Goal: Information Seeking & Learning: Learn about a topic

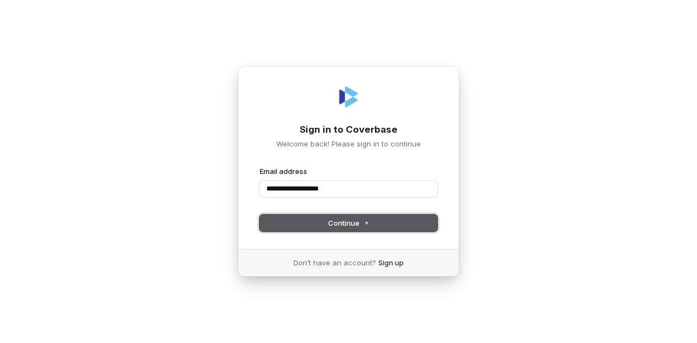
click at [371, 217] on button "Continue" at bounding box center [348, 223] width 177 height 17
type input "**********"
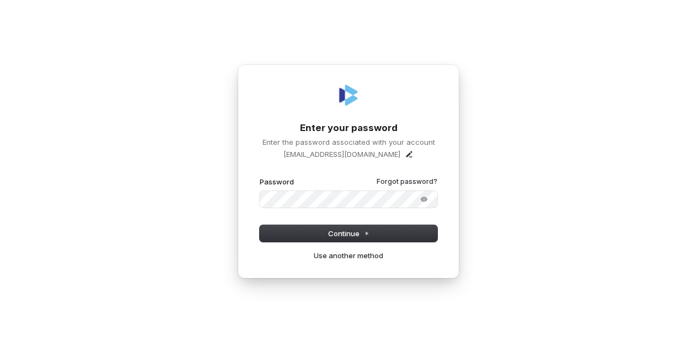
click at [260, 177] on button "submit" at bounding box center [260, 177] width 0 height 0
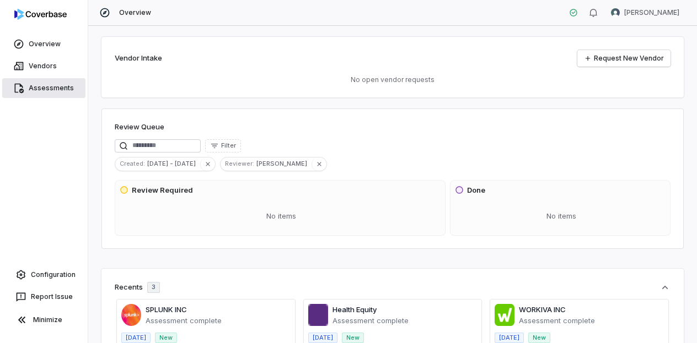
click at [56, 83] on link "Assessments" at bounding box center [43, 88] width 83 height 20
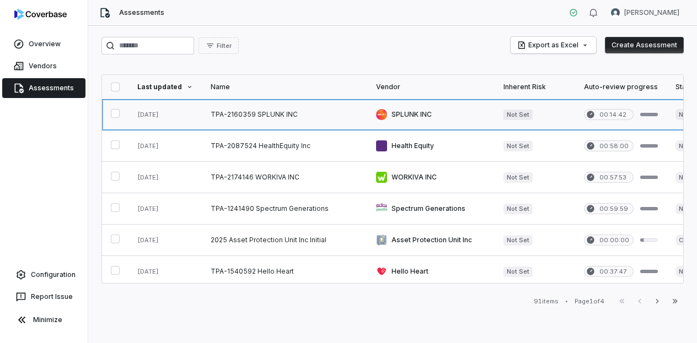
click at [162, 112] on link at bounding box center [164, 114] width 73 height 31
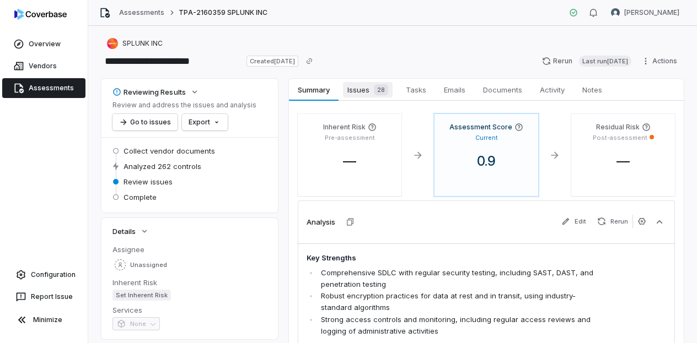
click at [367, 90] on span "Issues 28" at bounding box center [368, 89] width 50 height 15
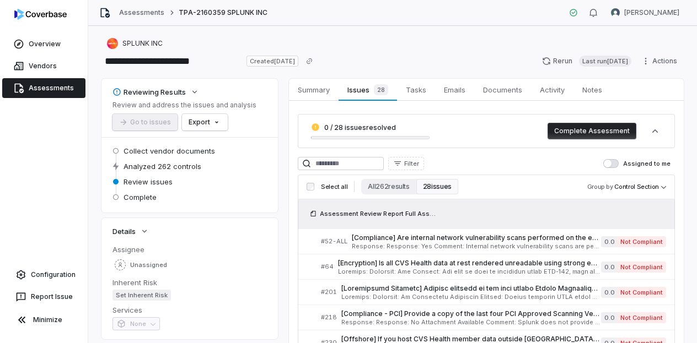
click at [386, 177] on div "Select all All 262 results 28 issues Group by Control Section" at bounding box center [486, 187] width 377 height 25
click at [386, 179] on button "All 262 results" at bounding box center [388, 186] width 55 height 15
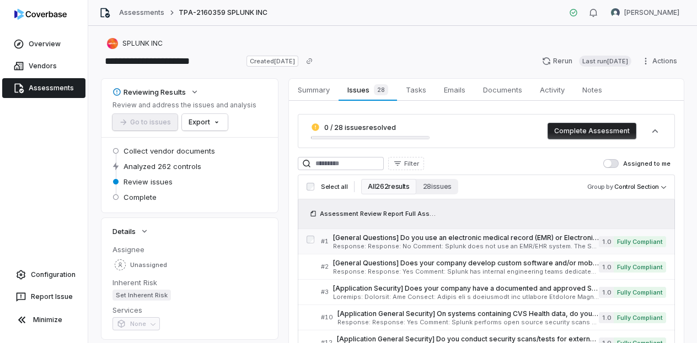
click at [512, 235] on span "[General Questions] Do you use an electronic medical record (EMR) or Electronic…" at bounding box center [466, 238] width 266 height 9
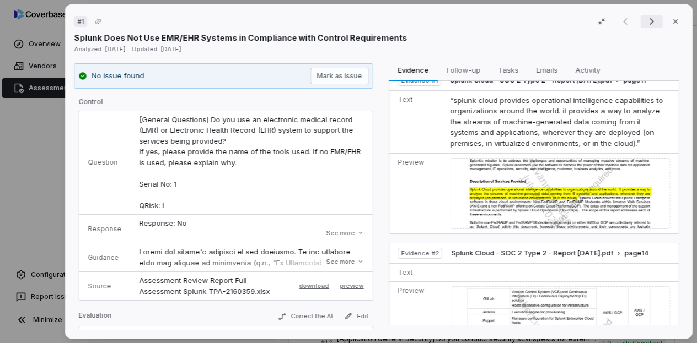
click at [645, 20] on icon "Next result" at bounding box center [651, 21] width 13 height 13
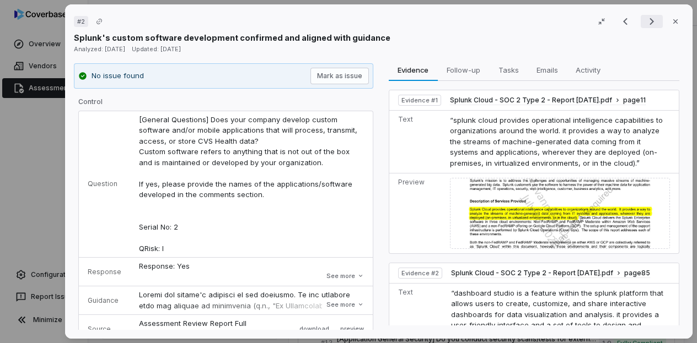
click at [645, 20] on icon "Next result" at bounding box center [651, 21] width 13 height 13
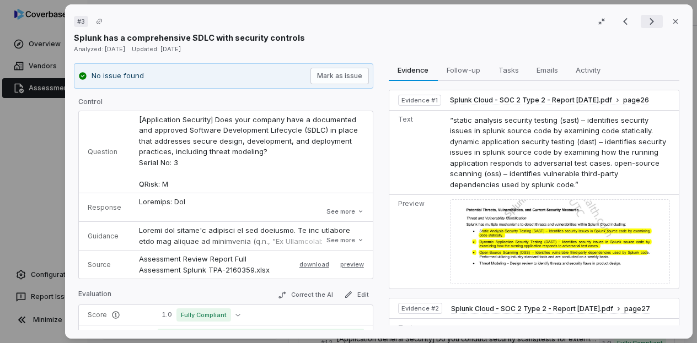
click at [645, 20] on icon "Next result" at bounding box center [651, 21] width 13 height 13
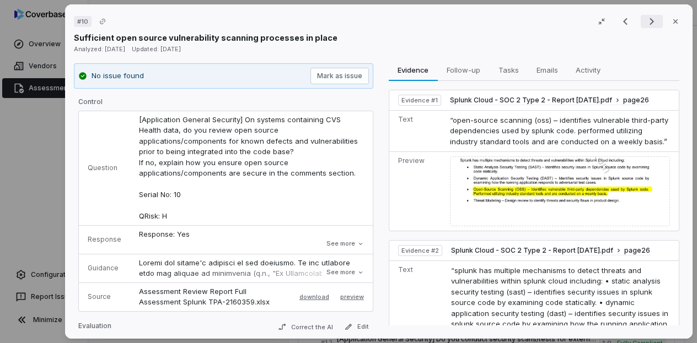
click at [645, 20] on icon "Next result" at bounding box center [651, 21] width 13 height 13
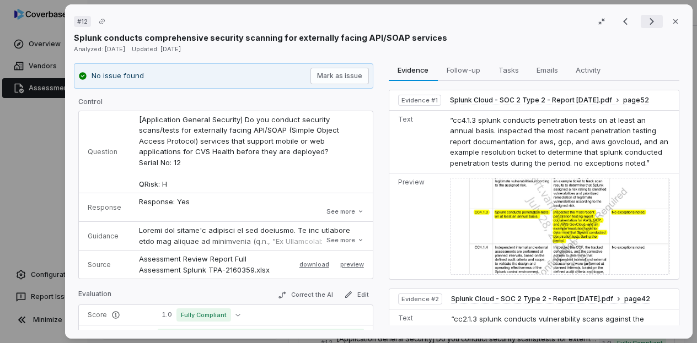
click at [645, 24] on icon "Next result" at bounding box center [651, 21] width 13 height 13
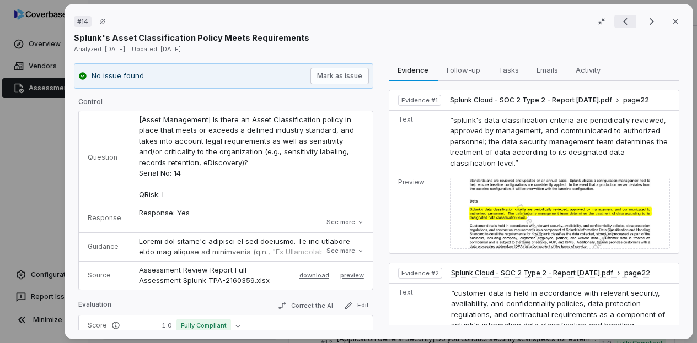
click at [618, 26] on icon "Previous result" at bounding box center [624, 21] width 13 height 13
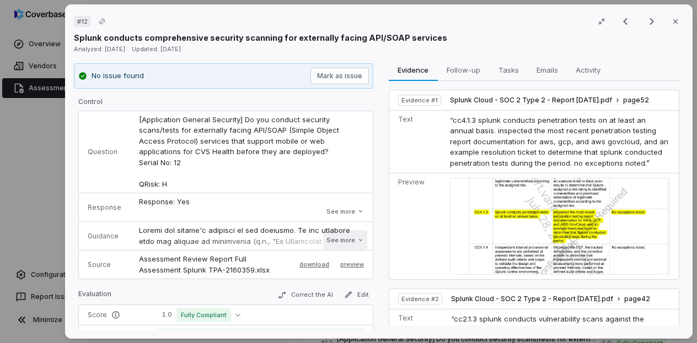
click at [346, 238] on button "See more" at bounding box center [345, 240] width 44 height 20
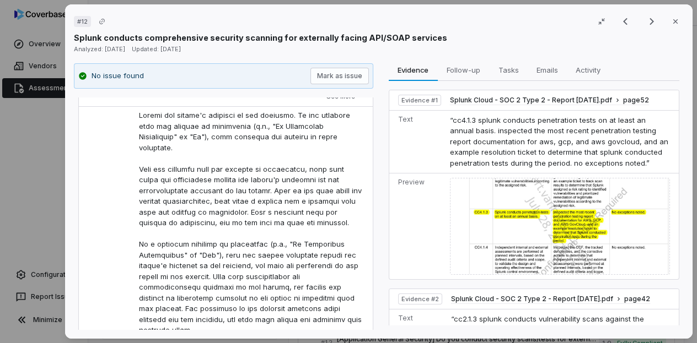
scroll to position [116, 0]
click at [640, 24] on button "Next result" at bounding box center [651, 21] width 22 height 13
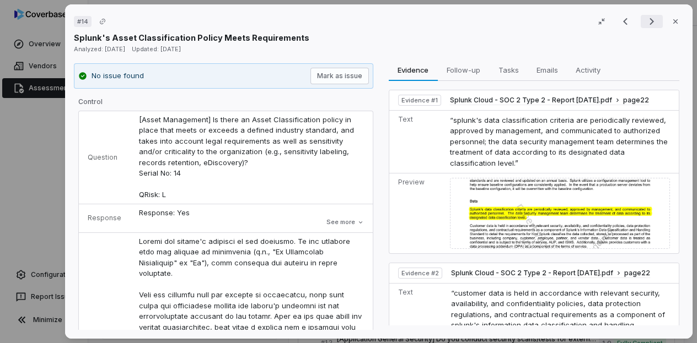
click at [645, 18] on icon "Next result" at bounding box center [651, 21] width 13 height 13
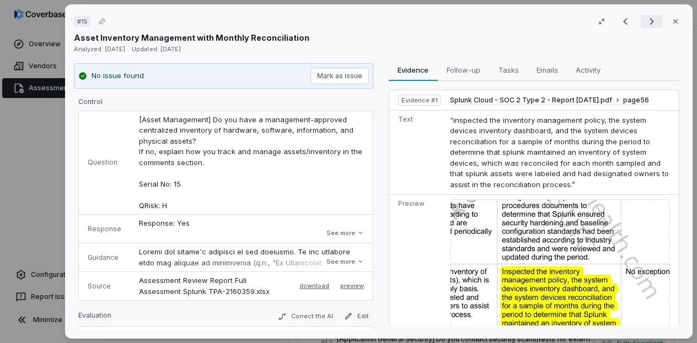
click at [645, 18] on icon "Next result" at bounding box center [651, 21] width 13 height 13
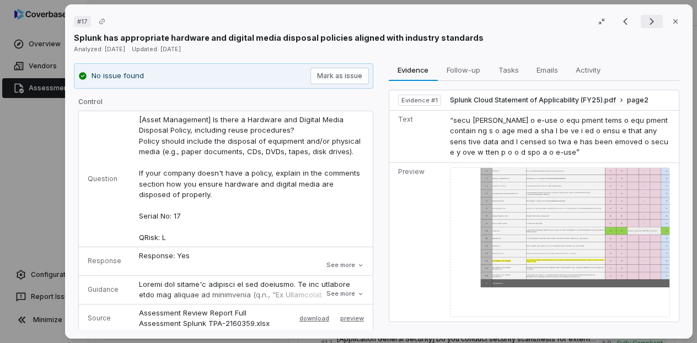
click at [645, 18] on icon "Next result" at bounding box center [651, 21] width 13 height 13
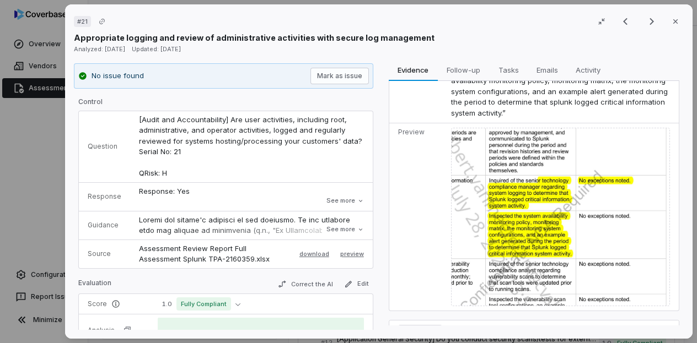
scroll to position [209, 0]
click at [527, 195] on img at bounding box center [560, 216] width 218 height 178
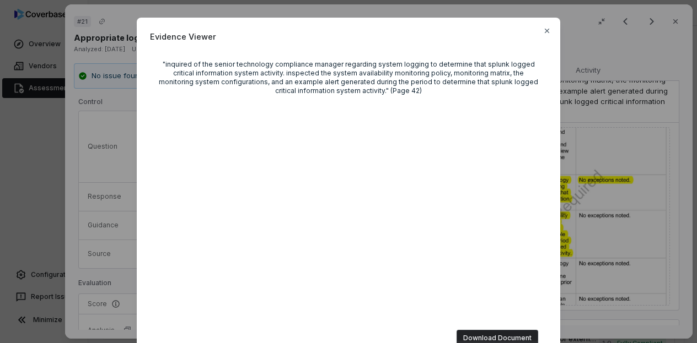
scroll to position [4, 0]
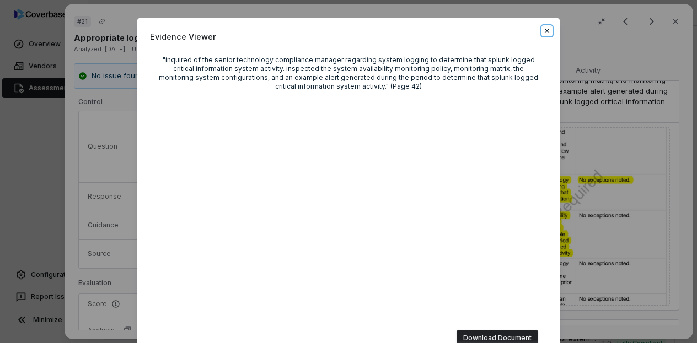
click at [545, 33] on icon "button" at bounding box center [546, 30] width 9 height 9
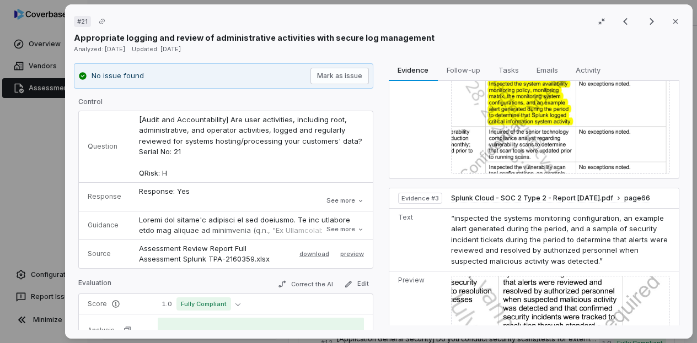
scroll to position [523, 0]
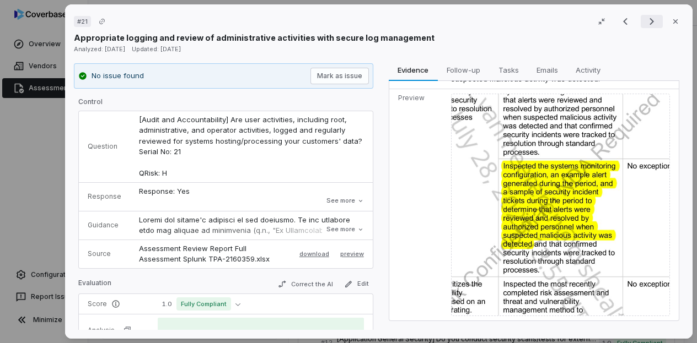
click at [645, 25] on icon "Next result" at bounding box center [651, 21] width 13 height 13
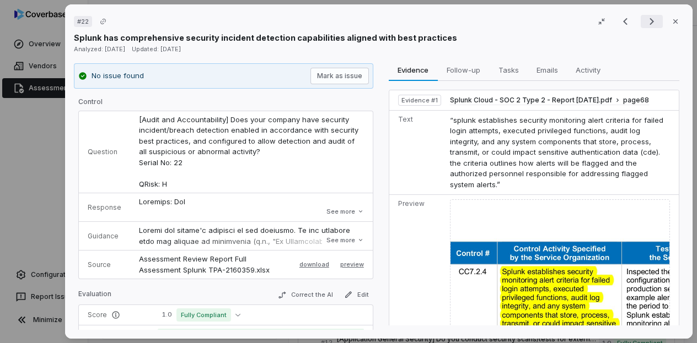
click at [645, 25] on icon "Next result" at bounding box center [651, 21] width 13 height 13
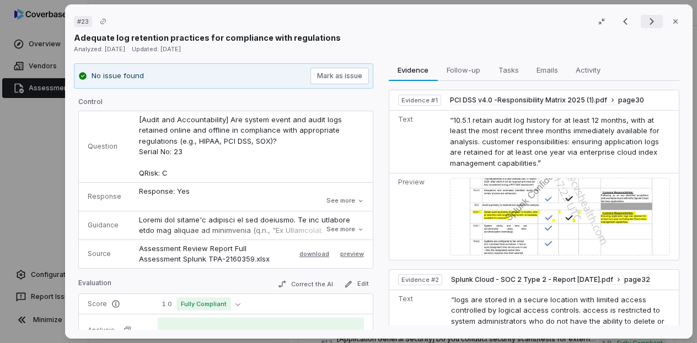
click at [645, 25] on icon "Next result" at bounding box center [651, 21] width 13 height 13
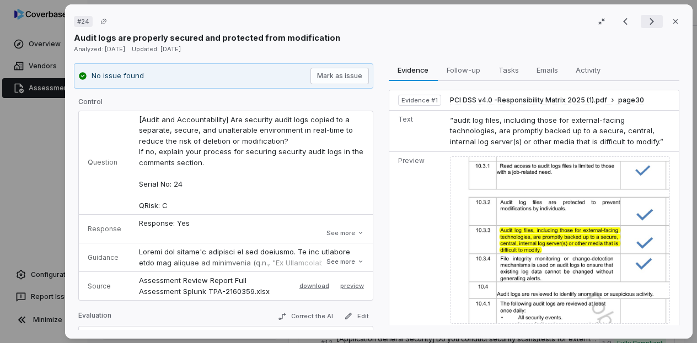
click at [645, 25] on icon "Next result" at bounding box center [651, 21] width 13 height 13
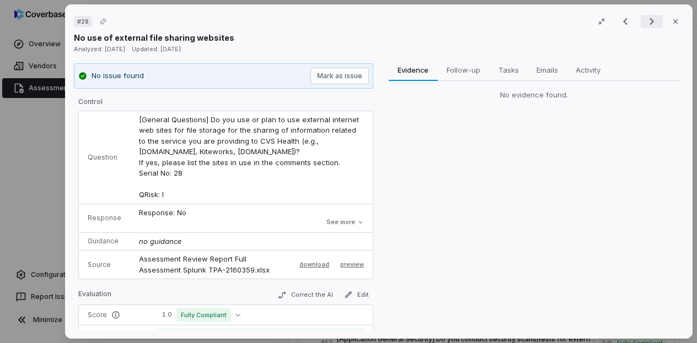
click at [645, 25] on icon "Next result" at bounding box center [651, 21] width 13 height 13
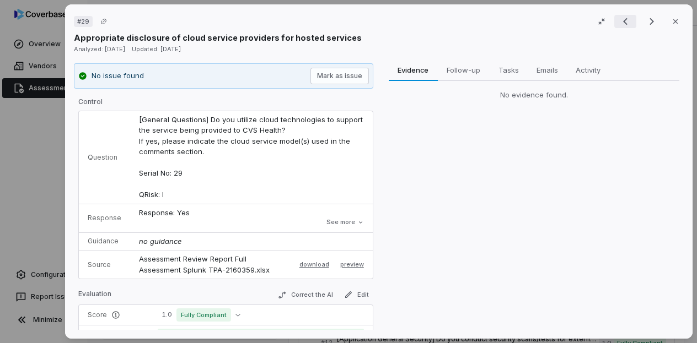
click at [620, 20] on icon "Previous result" at bounding box center [624, 21] width 13 height 13
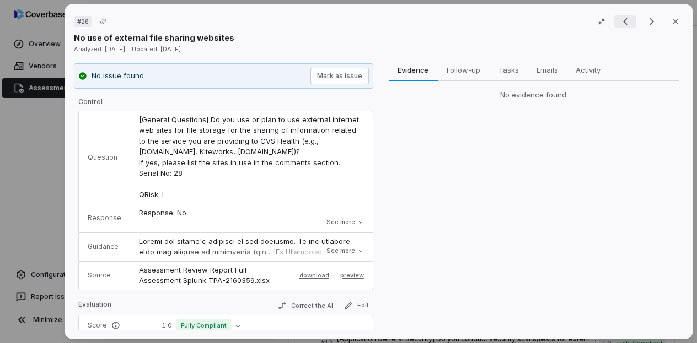
click at [618, 15] on icon "Previous result" at bounding box center [624, 21] width 13 height 13
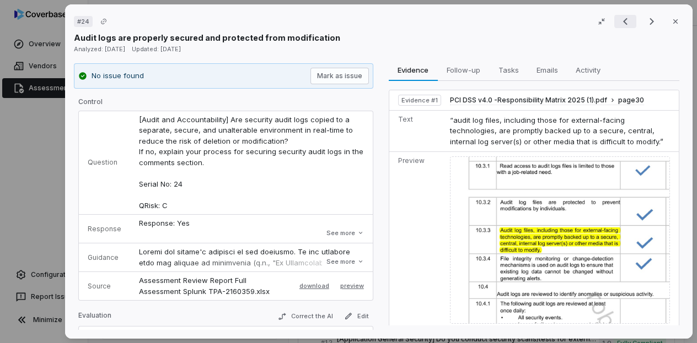
click at [618, 17] on icon "Previous result" at bounding box center [624, 21] width 13 height 13
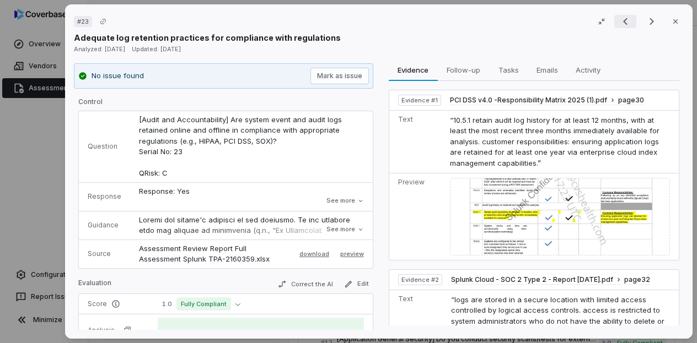
click at [618, 17] on icon "Previous result" at bounding box center [624, 21] width 13 height 13
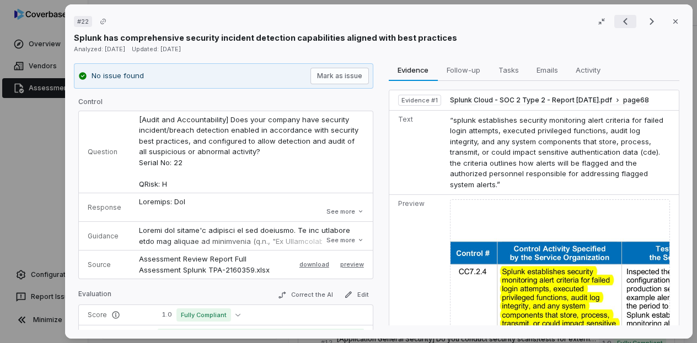
click at [618, 17] on icon "Previous result" at bounding box center [624, 21] width 13 height 13
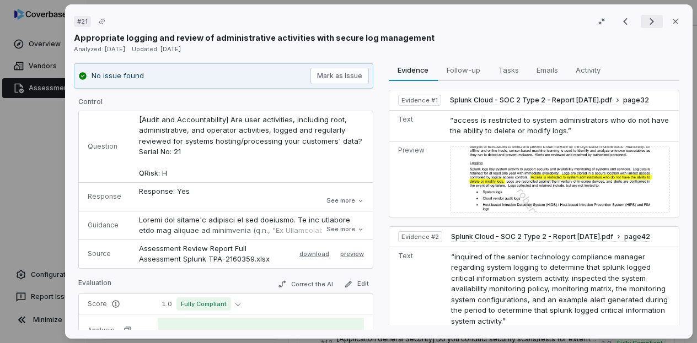
click at [645, 21] on icon "Next result" at bounding box center [651, 21] width 13 height 13
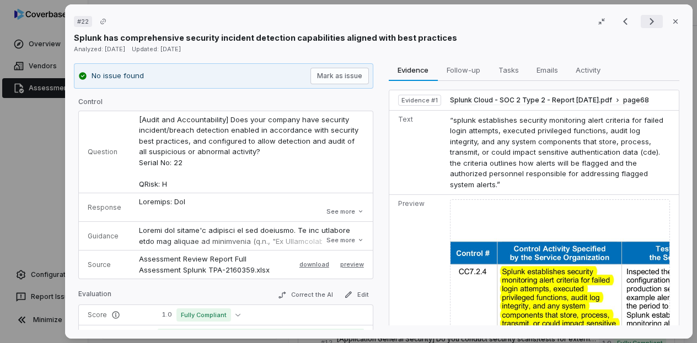
click at [645, 21] on icon "Next result" at bounding box center [651, 21] width 13 height 13
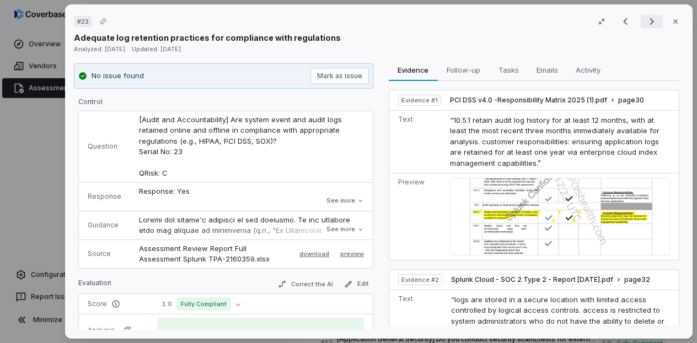
click at [645, 21] on icon "Next result" at bounding box center [651, 21] width 13 height 13
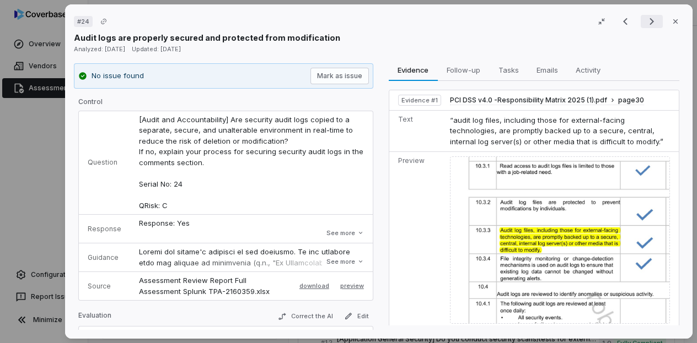
click at [645, 21] on icon "Next result" at bounding box center [651, 21] width 13 height 13
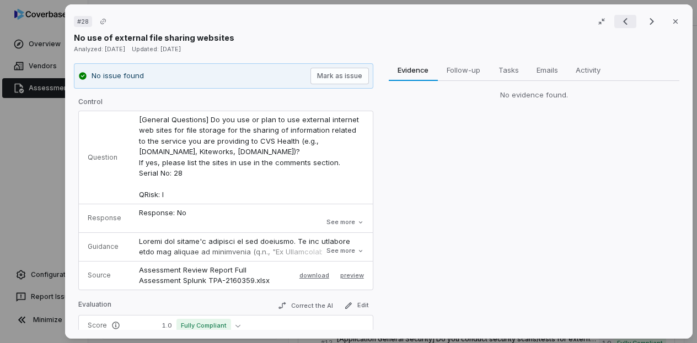
click at [618, 27] on icon "Previous result" at bounding box center [624, 21] width 13 height 13
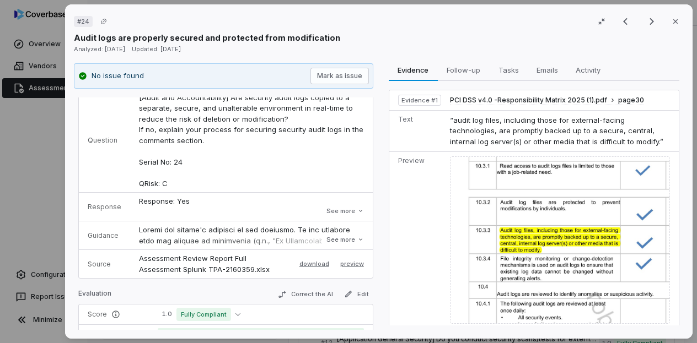
scroll to position [24, 0]
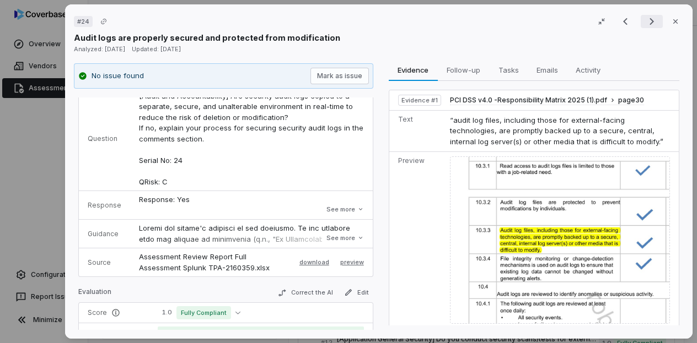
click at [645, 20] on icon "Next result" at bounding box center [651, 21] width 13 height 13
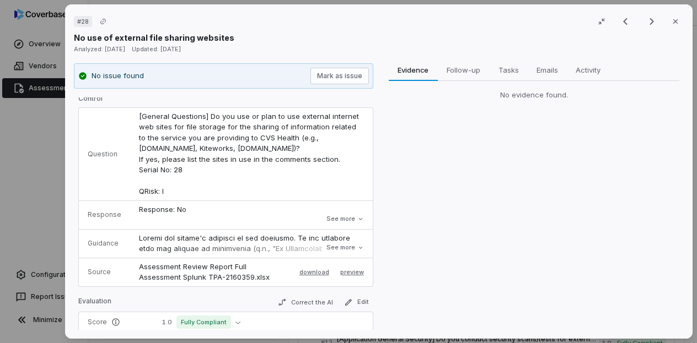
scroll to position [2, 0]
click at [645, 25] on icon "Next result" at bounding box center [651, 21] width 13 height 13
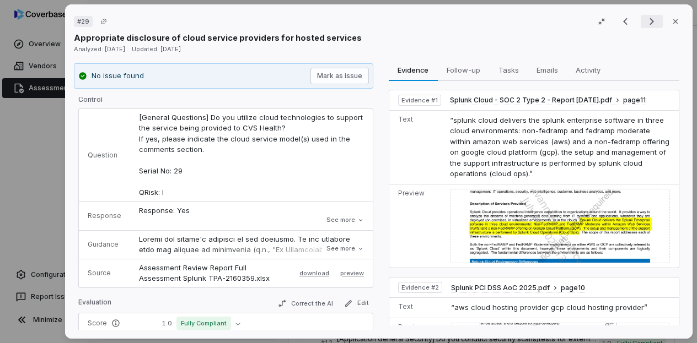
click at [645, 25] on icon "Next result" at bounding box center [651, 21] width 13 height 13
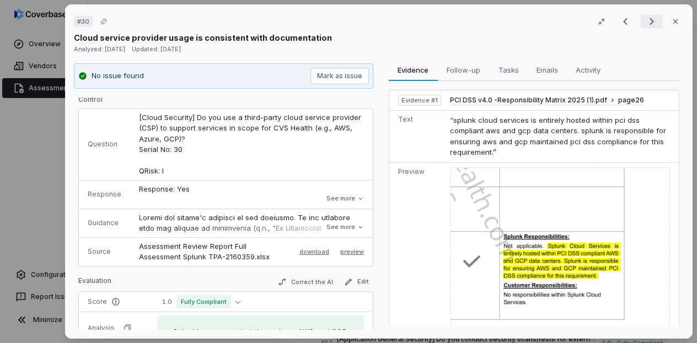
click at [645, 20] on icon "Next result" at bounding box center [651, 21] width 13 height 13
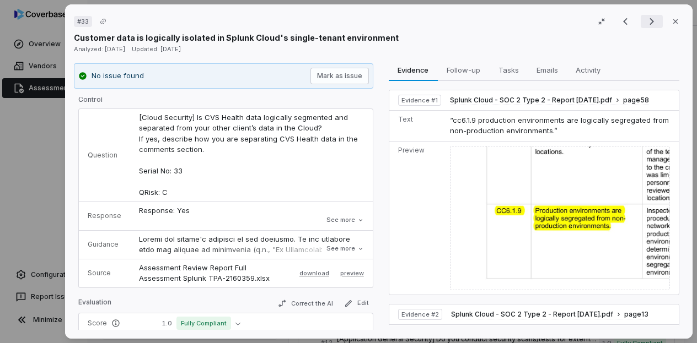
click at [645, 20] on icon "Next result" at bounding box center [651, 21] width 13 height 13
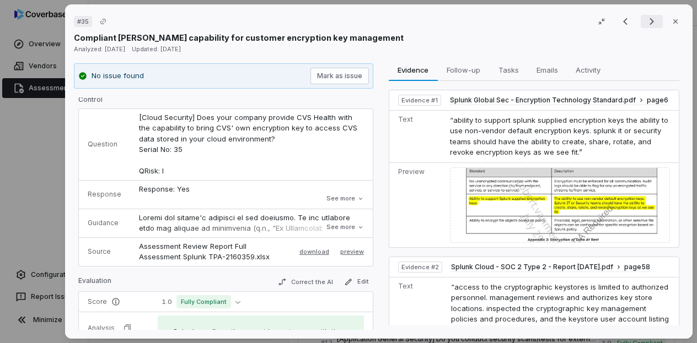
click at [645, 20] on icon "Next result" at bounding box center [651, 21] width 13 height 13
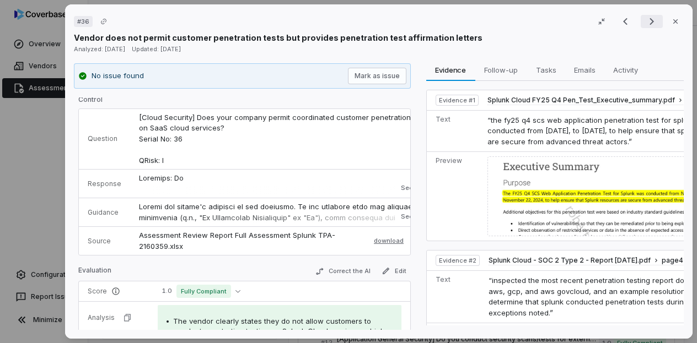
click at [645, 20] on icon "Next result" at bounding box center [651, 21] width 13 height 13
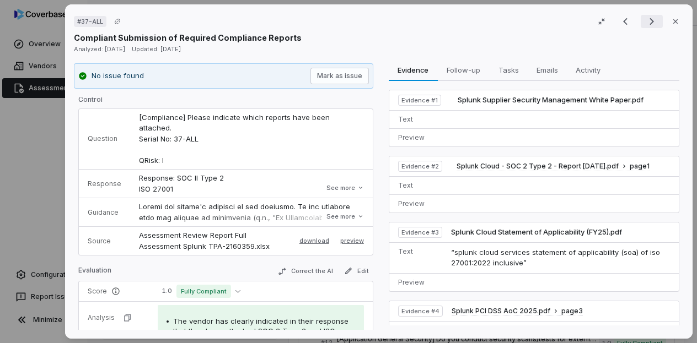
click at [645, 20] on icon "Next result" at bounding box center [651, 21] width 13 height 13
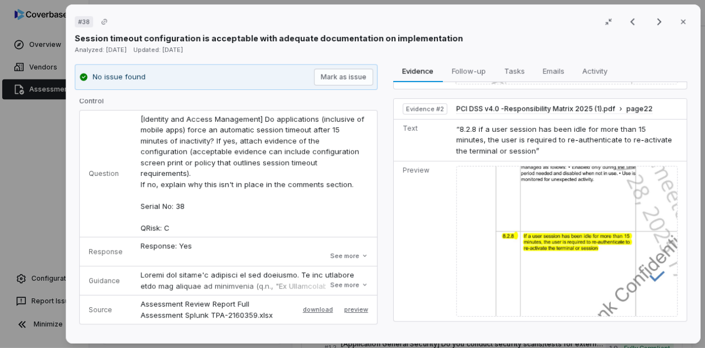
scroll to position [371, 0]
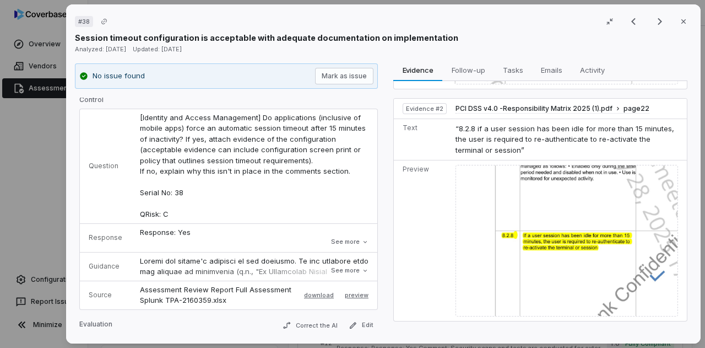
click at [577, 190] on img at bounding box center [567, 241] width 223 height 152
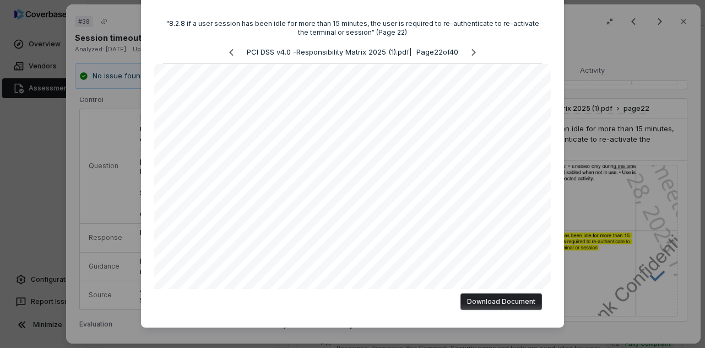
scroll to position [0, 0]
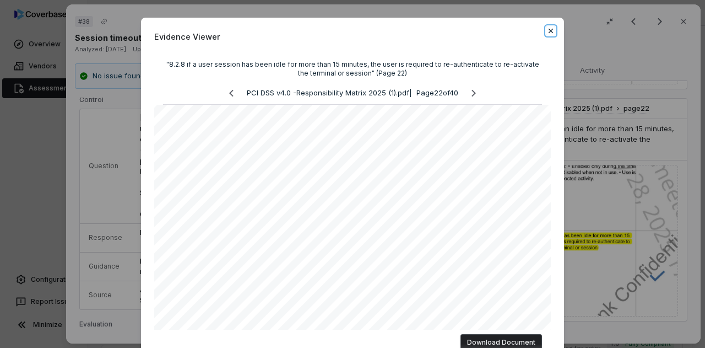
click at [547, 34] on icon "button" at bounding box center [551, 30] width 9 height 9
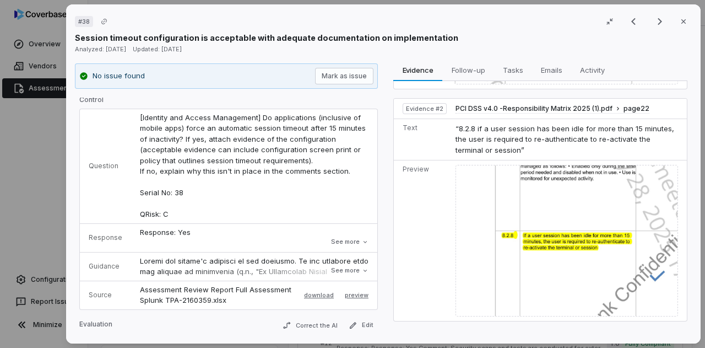
scroll to position [371, 0]
click at [609, 281] on img at bounding box center [567, 241] width 223 height 152
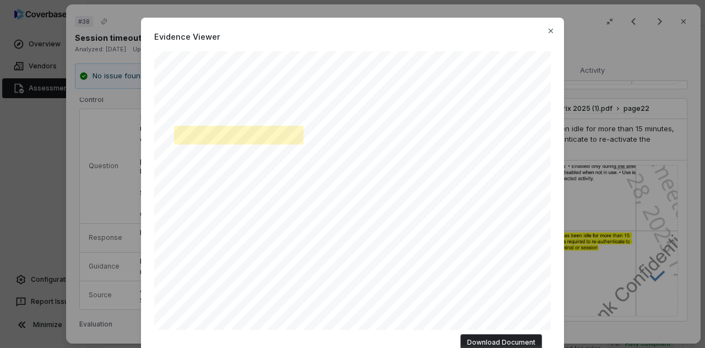
scroll to position [265, 0]
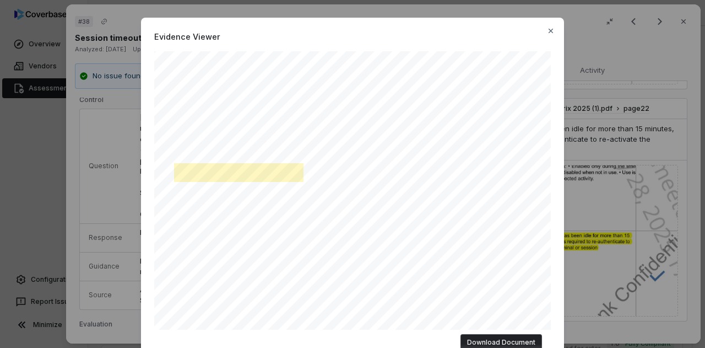
click at [552, 25] on div "Evidence Viewer "8.2.8 if a user session has been idle for more than 15 minutes…" at bounding box center [352, 193] width 423 height 351
click at [548, 27] on icon "button" at bounding box center [551, 30] width 9 height 9
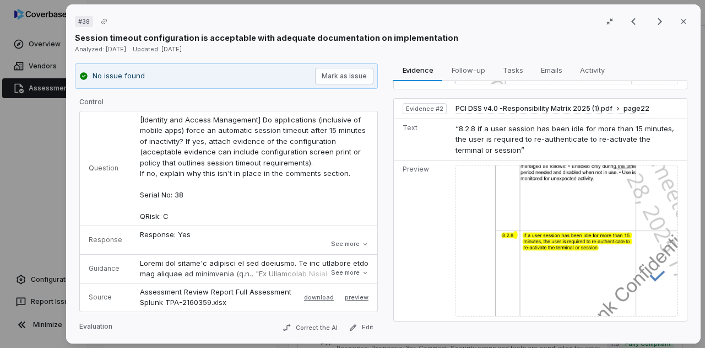
scroll to position [0, 7]
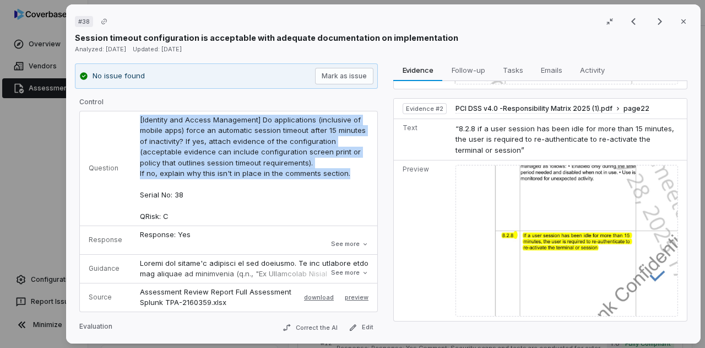
drag, startPoint x: 344, startPoint y: 153, endPoint x: 121, endPoint y: 117, distance: 226.0
click at [131, 117] on td "[Identity and Access Management] Do applications (inclusive of mobile apps) for…" at bounding box center [254, 168] width 246 height 115
copy span "[Identity and Access Management] Do applications (inclusive of mobile apps) for…"
click at [317, 143] on span "[Identity and Access Management] Do applications (inclusive of mobile apps) for…" at bounding box center [254, 168] width 228 height 106
drag, startPoint x: 337, startPoint y: 149, endPoint x: 94, endPoint y: 100, distance: 248.6
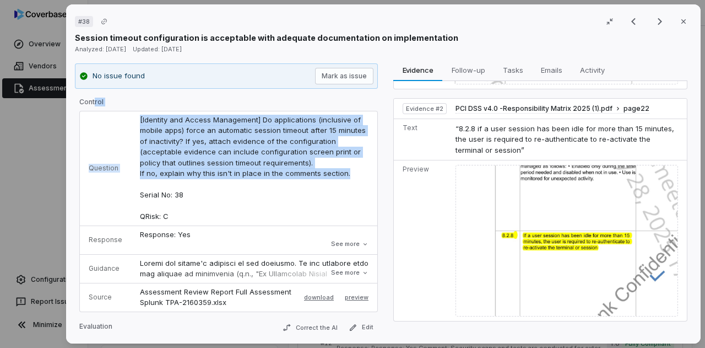
click at [94, 100] on div "Control Question [Identity and Access Management] Do applications (inclusive of…" at bounding box center [228, 205] width 299 height 214
click at [278, 146] on td "[Identity and Access Management] Do applications (inclusive of mobile apps) for…" at bounding box center [254, 168] width 246 height 115
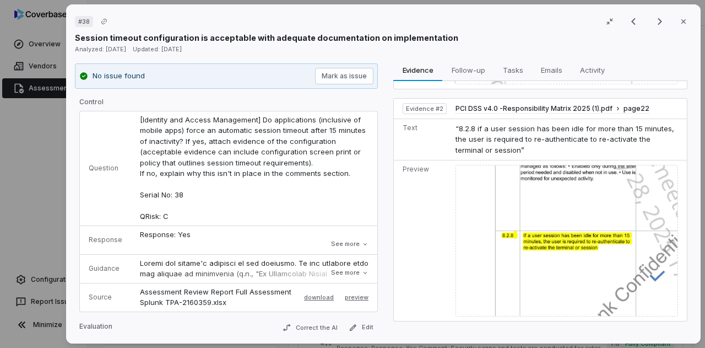
scroll to position [371, 0]
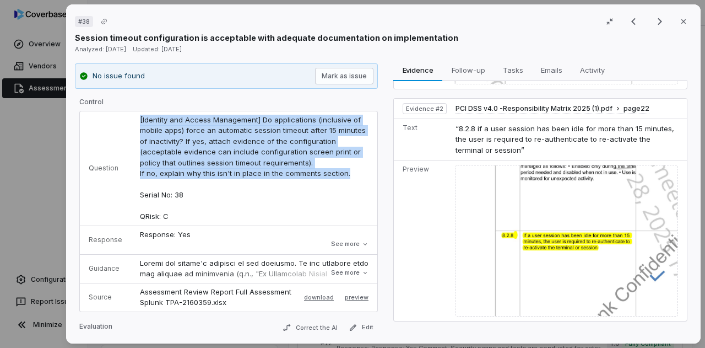
drag, startPoint x: 323, startPoint y: 155, endPoint x: 89, endPoint y: 122, distance: 235.9
click at [89, 122] on tr "Question [Identity and Access Management] Do applications (inclusive of mobile …" at bounding box center [229, 168] width 298 height 115
copy tr "[Identity and Access Management] Do applications (inclusive of mobile apps) for…"
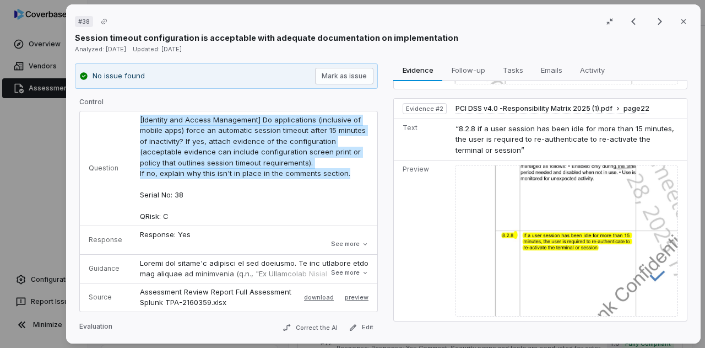
scroll to position [0, 60]
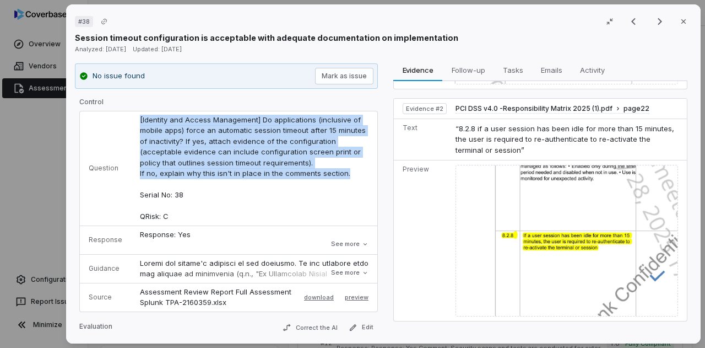
click at [582, 212] on img at bounding box center [567, 241] width 223 height 152
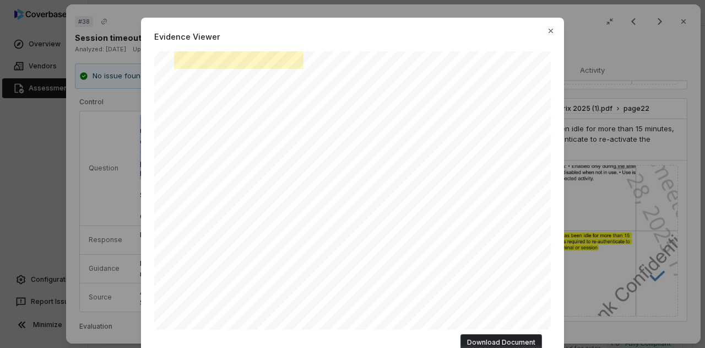
scroll to position [385, 0]
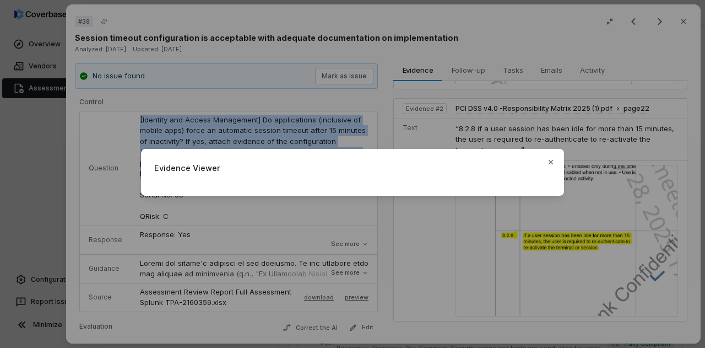
click at [579, 202] on div "Evidence Viewer Close" at bounding box center [352, 173] width 705 height 85
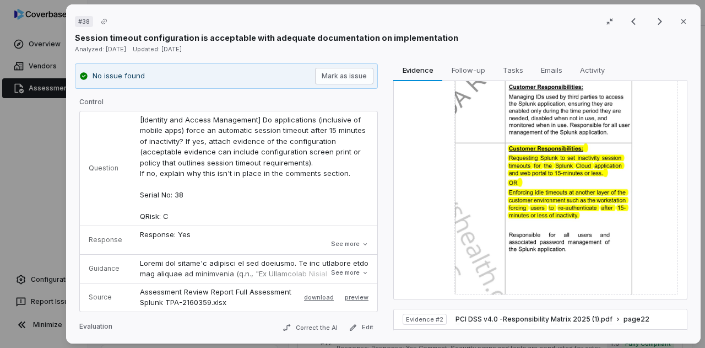
scroll to position [371, 0]
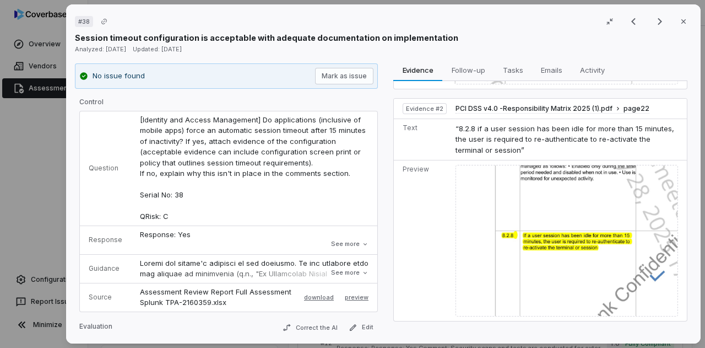
click at [579, 211] on img at bounding box center [567, 241] width 223 height 152
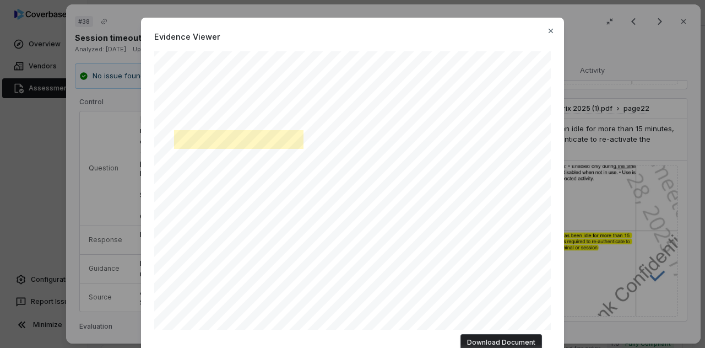
scroll to position [298, 0]
click at [551, 31] on icon "button" at bounding box center [551, 30] width 9 height 9
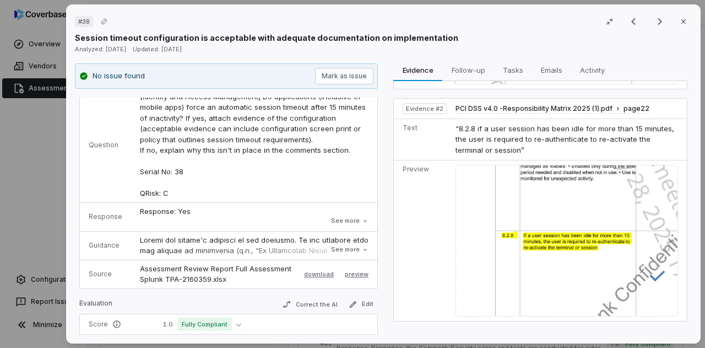
scroll to position [0, 0]
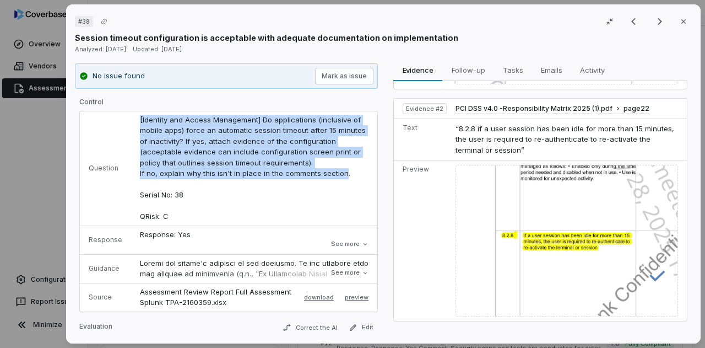
drag, startPoint x: 340, startPoint y: 153, endPoint x: 136, endPoint y: 118, distance: 206.8
click at [136, 118] on td "[Identity and Access Management] Do applications (inclusive of mobile apps) for…" at bounding box center [254, 168] width 246 height 115
click at [542, 218] on img at bounding box center [567, 241] width 223 height 152
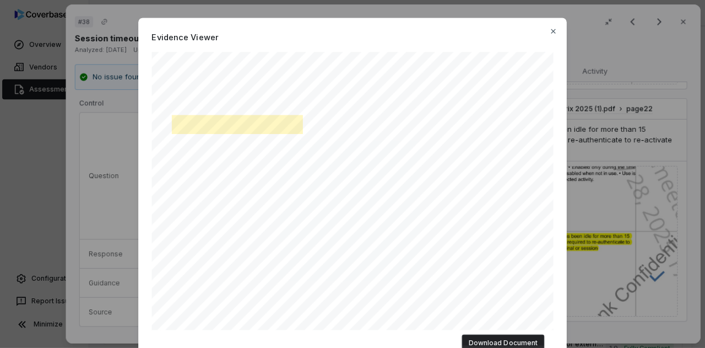
scroll to position [313, 0]
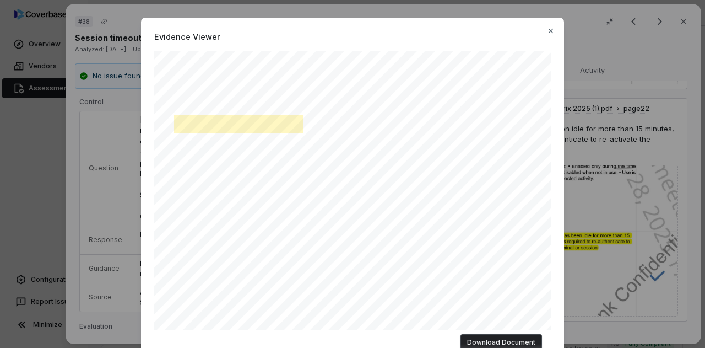
drag, startPoint x: 478, startPoint y: 26, endPoint x: 479, endPoint y: 12, distance: 14.4
click at [479, 12] on div "Evidence Viewer "8.2.8 if a user session has been idle for more than 15 minutes…" at bounding box center [352, 194] width 705 height 389
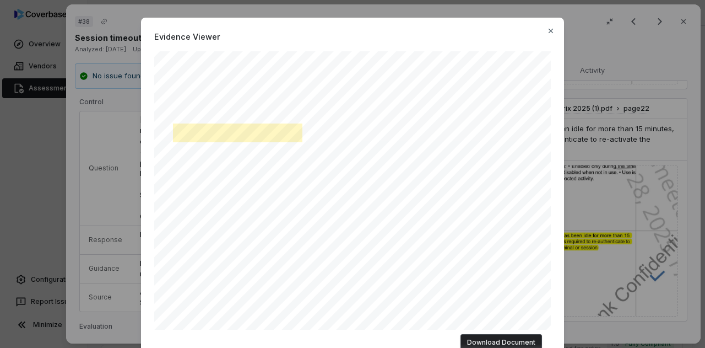
scroll to position [305, 1]
click at [547, 23] on div "Evidence Viewer "8.2.8 if a user session has been idle for more than 15 minutes…" at bounding box center [352, 193] width 423 height 351
click at [548, 28] on icon "button" at bounding box center [551, 30] width 9 height 9
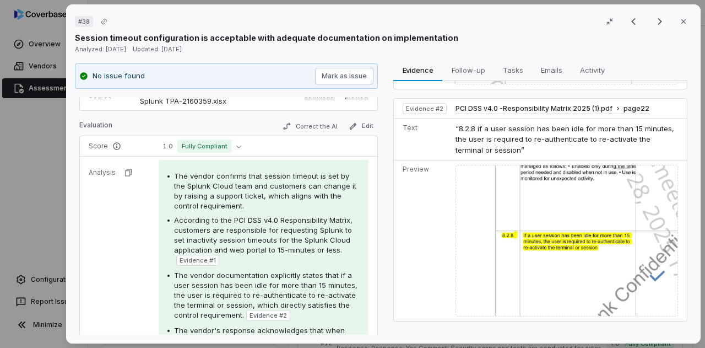
scroll to position [203, 0]
click at [600, 225] on img at bounding box center [567, 241] width 223 height 152
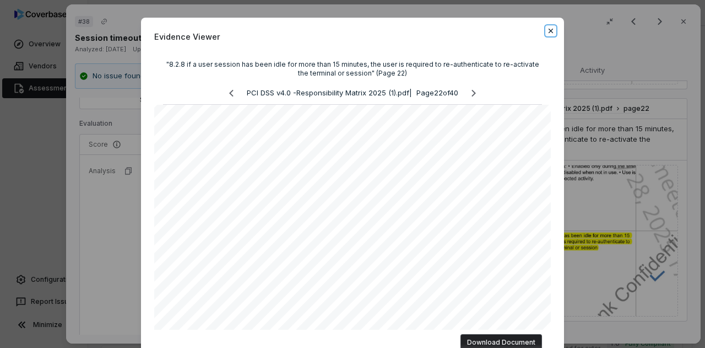
click at [547, 31] on icon "button" at bounding box center [551, 30] width 9 height 9
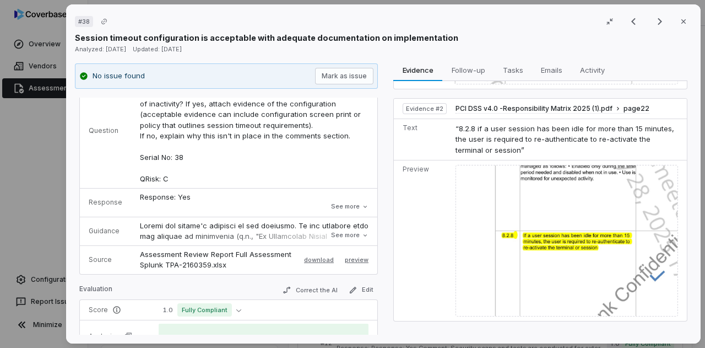
scroll to position [0, 78]
click at [369, 232] on icon at bounding box center [365, 235] width 7 height 7
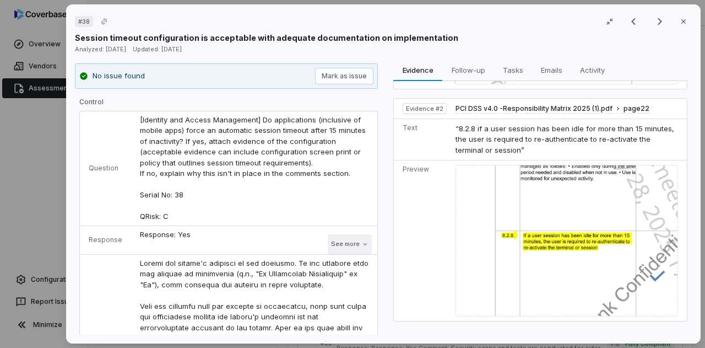
click at [372, 234] on button "See more" at bounding box center [350, 244] width 44 height 20
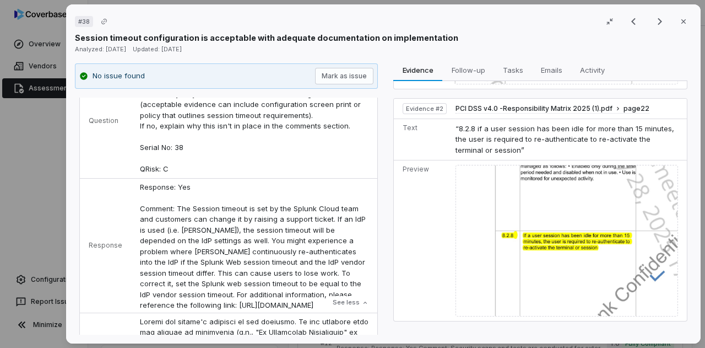
scroll to position [0, 0]
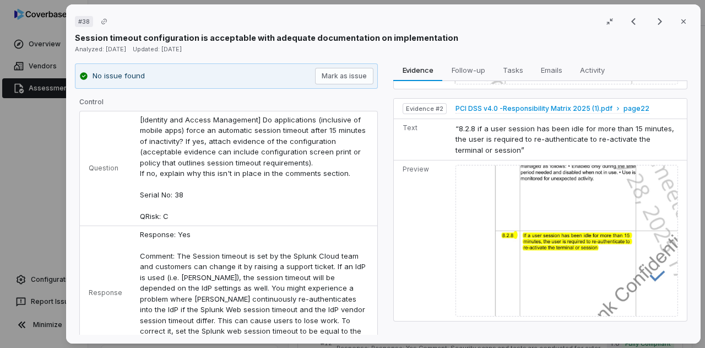
click at [613, 104] on span "PCI DSS v4.0 -Responsibility Matrix 2025 (1).pdf" at bounding box center [534, 108] width 157 height 9
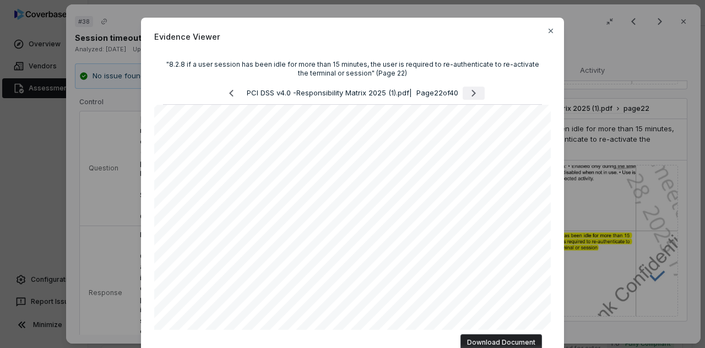
click at [471, 93] on icon "Next page" at bounding box center [473, 93] width 13 height 13
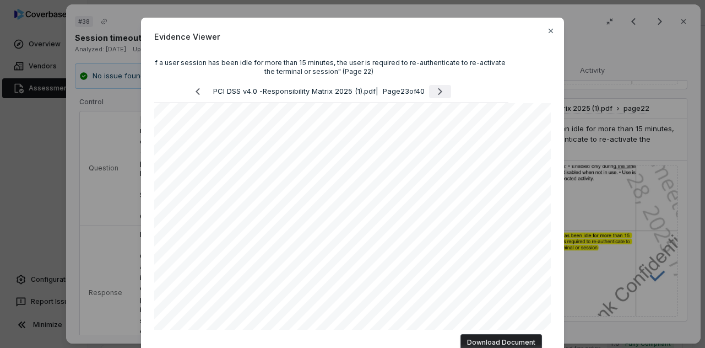
scroll to position [0, 36]
click at [438, 93] on icon "Next page" at bounding box center [440, 93] width 4 height 7
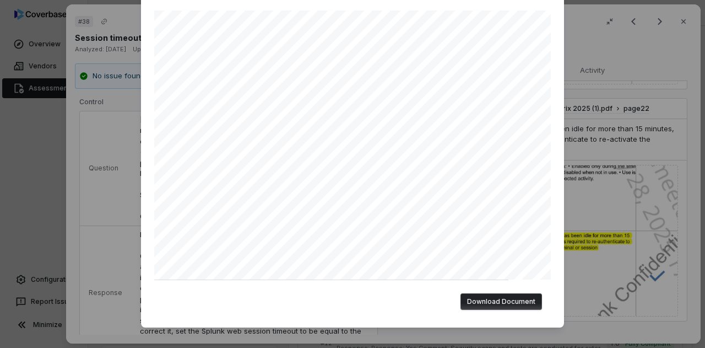
scroll to position [0, 0]
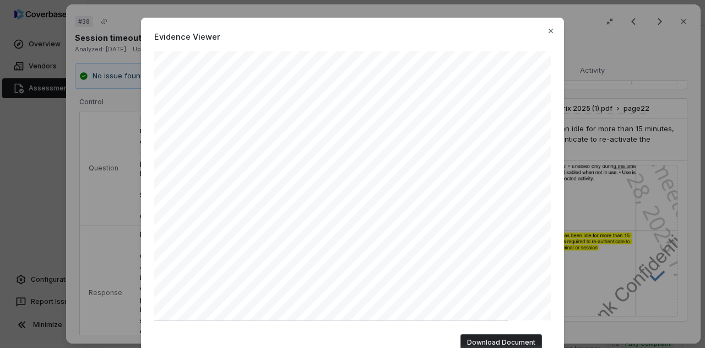
click at [546, 25] on div "Evidence Viewer "8.2.8 if a user session has been idle for more than 15 minutes…" at bounding box center [352, 193] width 423 height 351
click at [547, 25] on div "Evidence Viewer "8.2.8 if a user session has been idle for more than 15 minutes…" at bounding box center [352, 193] width 423 height 351
click at [547, 27] on icon "button" at bounding box center [551, 30] width 9 height 9
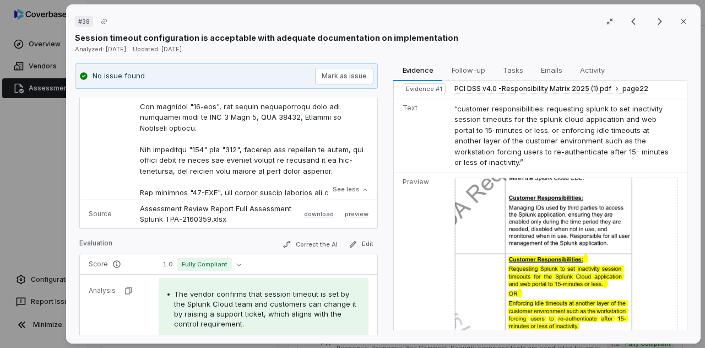
click at [244, 203] on p "Assessment Review Report Full Assessment Splunk TPA-2160359.xlsx" at bounding box center [216, 213] width 153 height 21
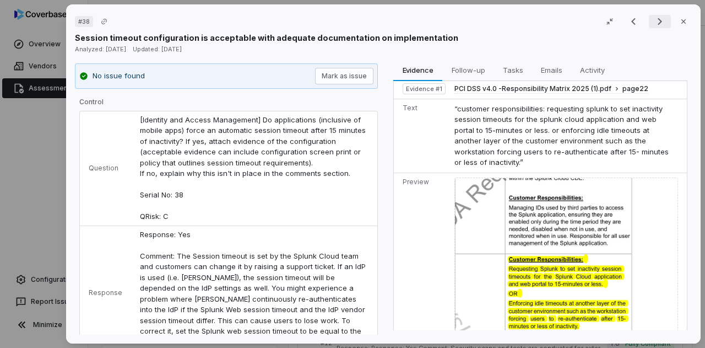
click at [654, 20] on icon "Next result" at bounding box center [660, 21] width 13 height 13
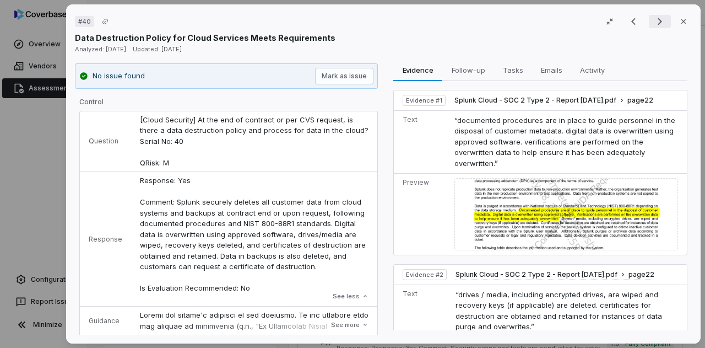
click at [654, 20] on icon "Next result" at bounding box center [660, 21] width 13 height 13
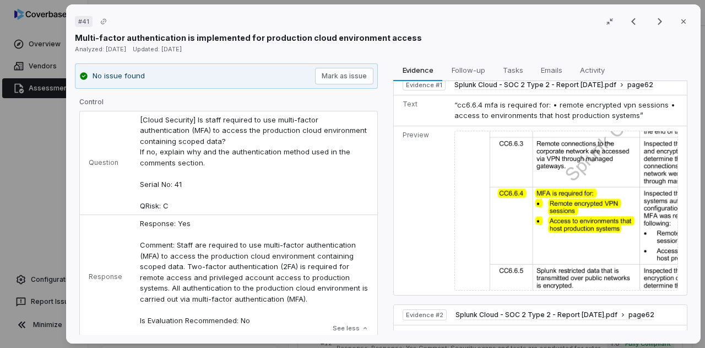
scroll to position [16, 0]
click at [654, 19] on icon "Next result" at bounding box center [660, 21] width 13 height 13
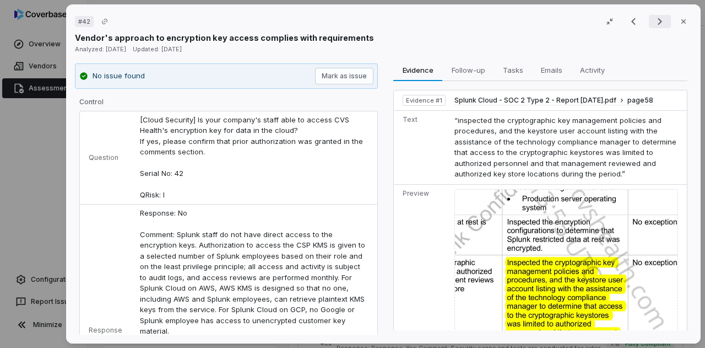
click at [654, 19] on icon "Next result" at bounding box center [660, 21] width 13 height 13
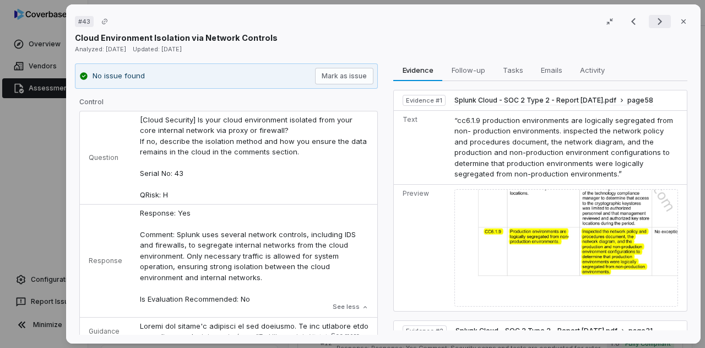
click at [654, 19] on icon "Next result" at bounding box center [660, 21] width 13 height 13
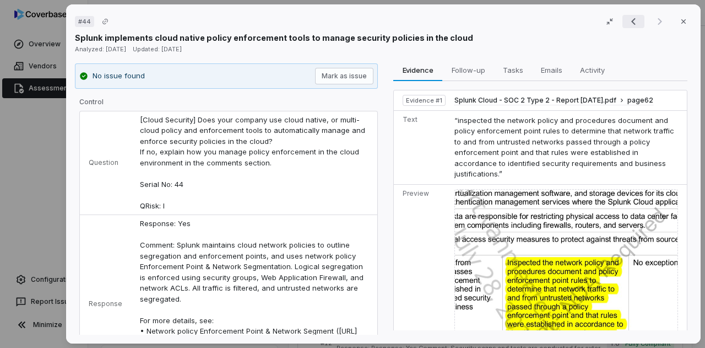
click at [635, 20] on button "Previous result" at bounding box center [634, 21] width 22 height 13
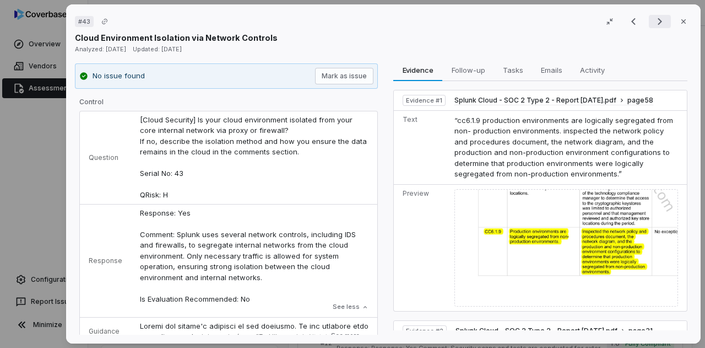
click at [654, 17] on icon "Next result" at bounding box center [660, 21] width 13 height 13
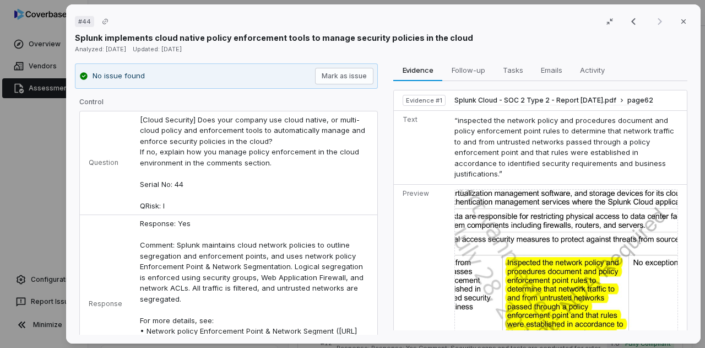
click at [653, 17] on div "Result 25 of 25 Close" at bounding box center [657, 21] width 69 height 17
click at [685, 34] on div "Splunk implements cloud native policy enforcement tools to manage security poli…" at bounding box center [383, 38] width 617 height 12
click at [683, 27] on button "Close" at bounding box center [683, 21] width 23 height 23
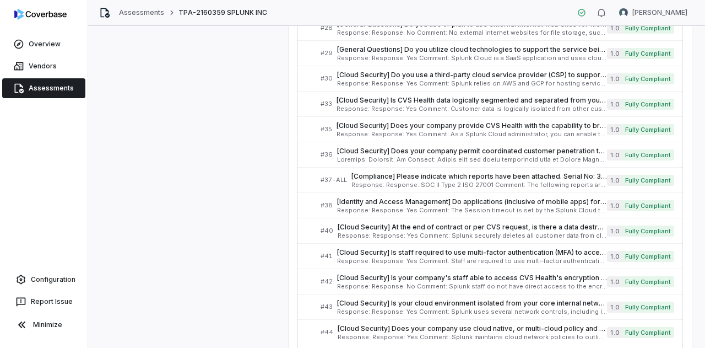
scroll to position [589, 0]
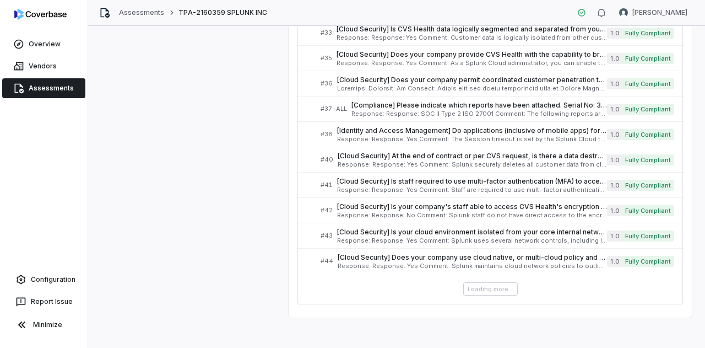
click at [502, 283] on div "Loading more..." at bounding box center [491, 288] width 386 height 13
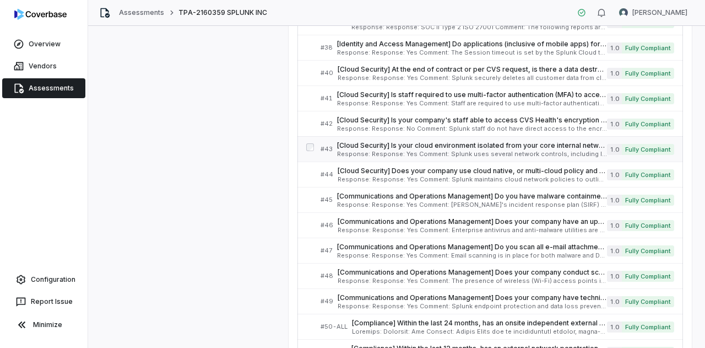
scroll to position [677, 0]
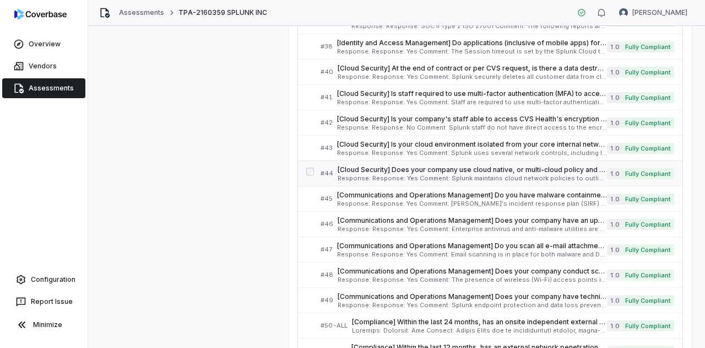
click at [452, 165] on span "[Cloud Security] Does your company use cloud native, or multi-cloud policy and …" at bounding box center [473, 169] width 270 height 9
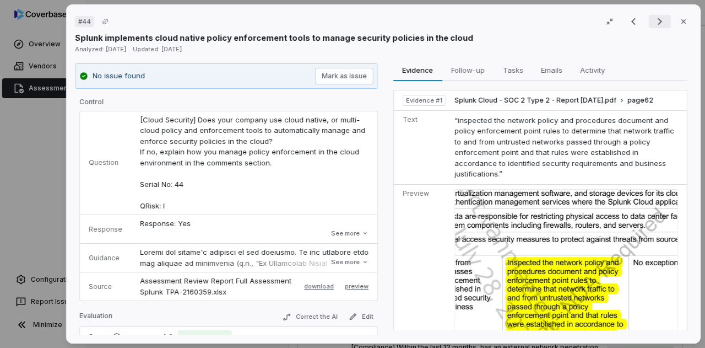
click at [658, 19] on icon "Next result" at bounding box center [660, 21] width 4 height 7
